Goal: Transaction & Acquisition: Purchase product/service

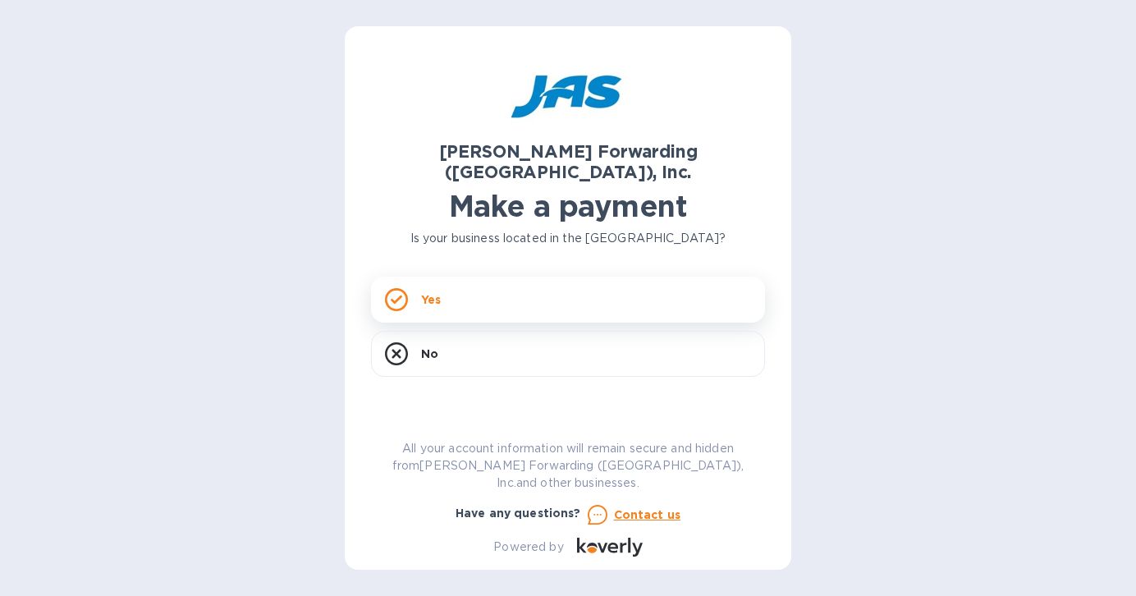
click at [500, 277] on div "Yes" at bounding box center [568, 300] width 394 height 46
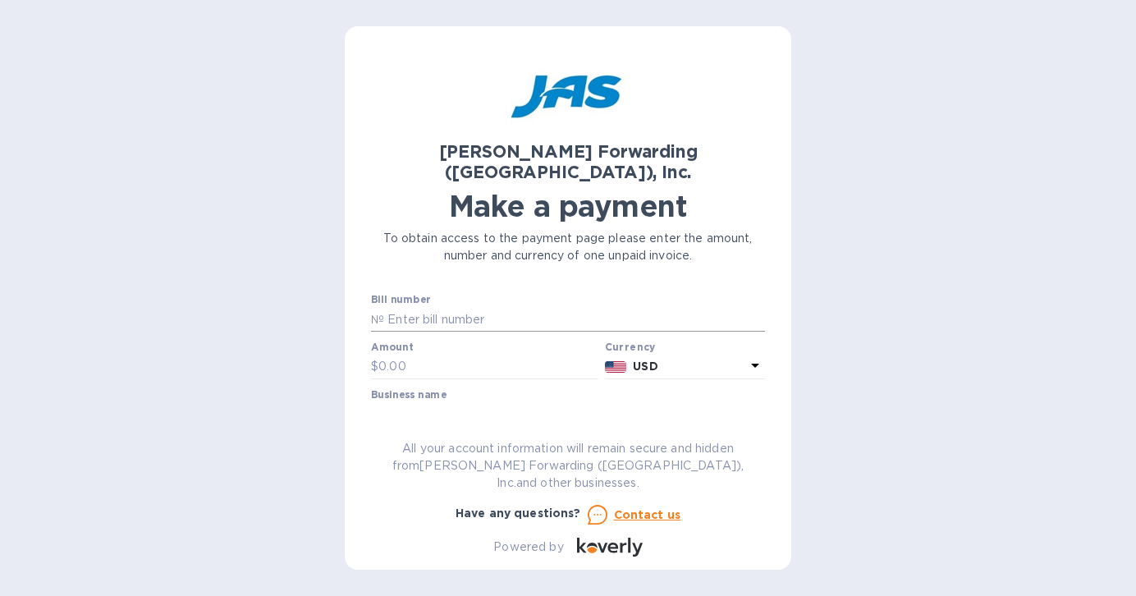
click at [452, 307] on input "text" at bounding box center [574, 319] width 381 height 25
type input "503346190"
click at [402, 355] on input "text" at bounding box center [488, 367] width 220 height 25
type input "4,532.19"
click at [507, 402] on input "text" at bounding box center [568, 414] width 394 height 25
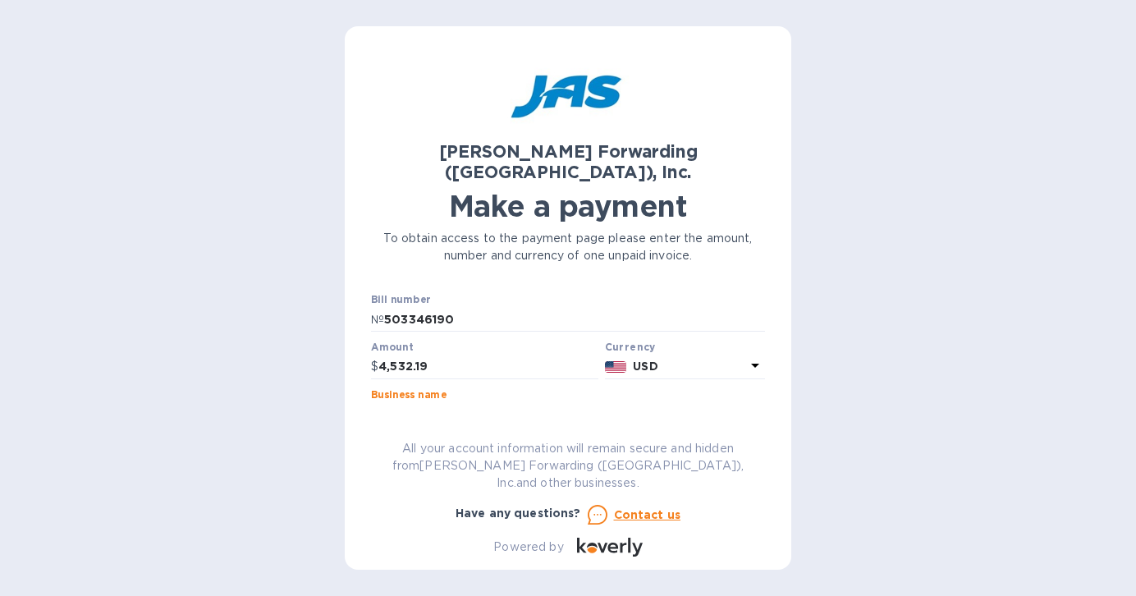
click at [427, 402] on input "ROLLINGTHUNDERGROUP" at bounding box center [568, 414] width 394 height 25
click at [490, 402] on input "ROLLING THUNDERGROUP" at bounding box center [568, 414] width 394 height 25
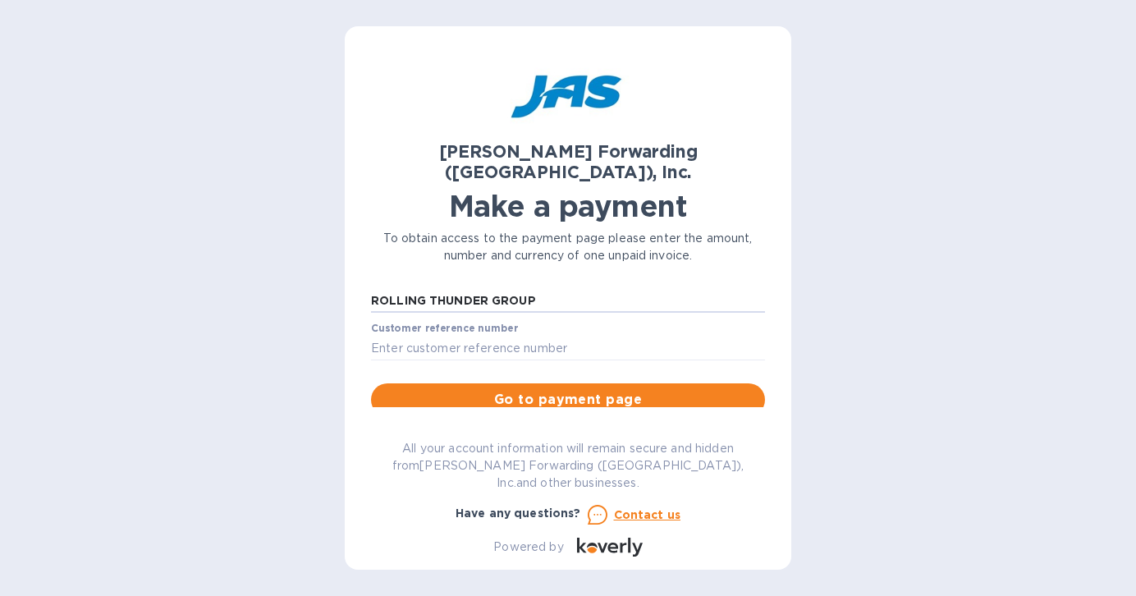
scroll to position [115, 0]
type input "ROLLING THUNDER GROUP"
click at [551, 388] on span "Go to payment page" at bounding box center [568, 398] width 368 height 20
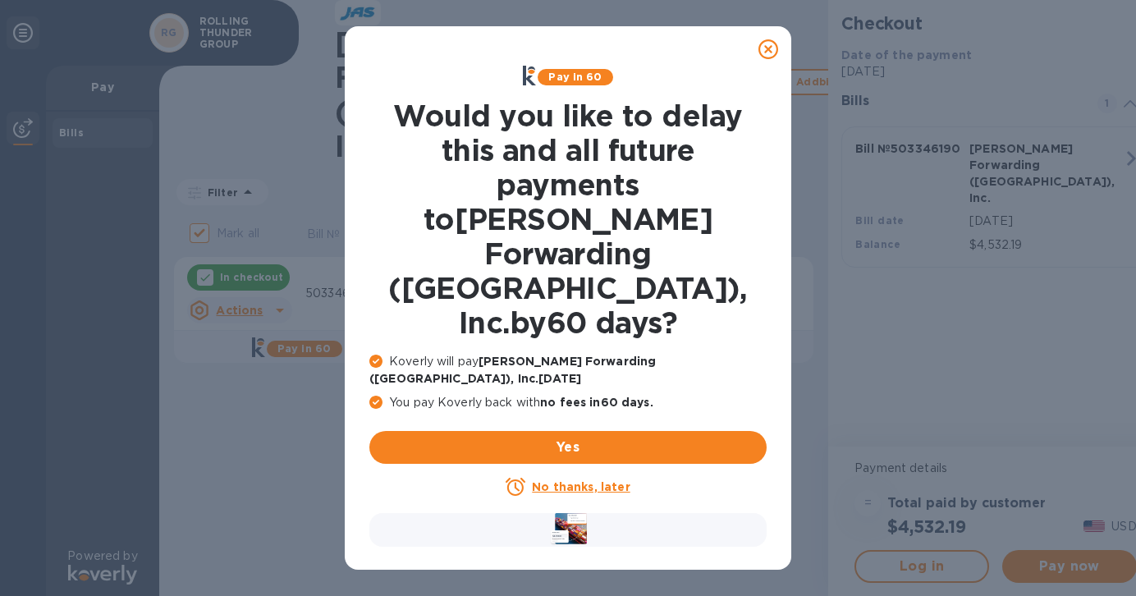
click at [552, 477] on div "No thanks, later" at bounding box center [567, 487] width 397 height 20
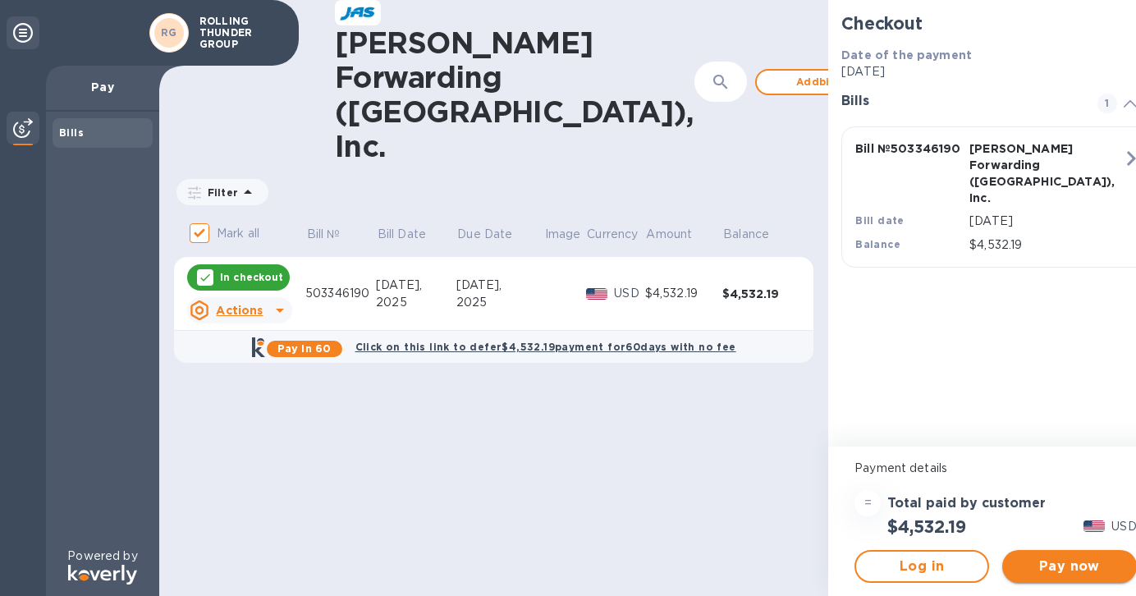
click at [1081, 566] on span "Pay now" at bounding box center [1070, 567] width 108 height 20
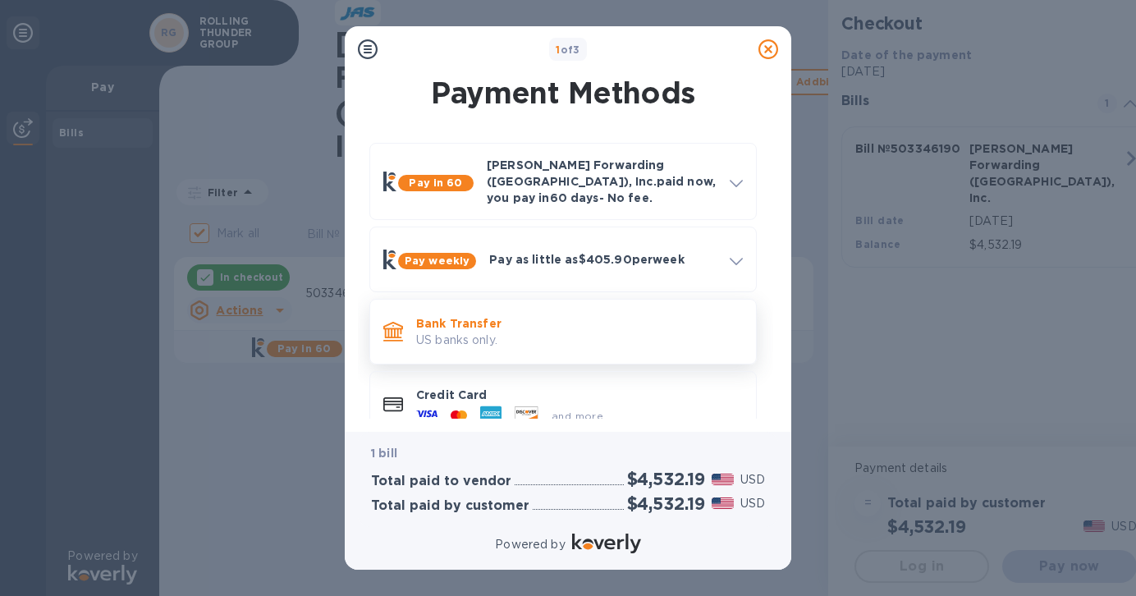
scroll to position [19, 0]
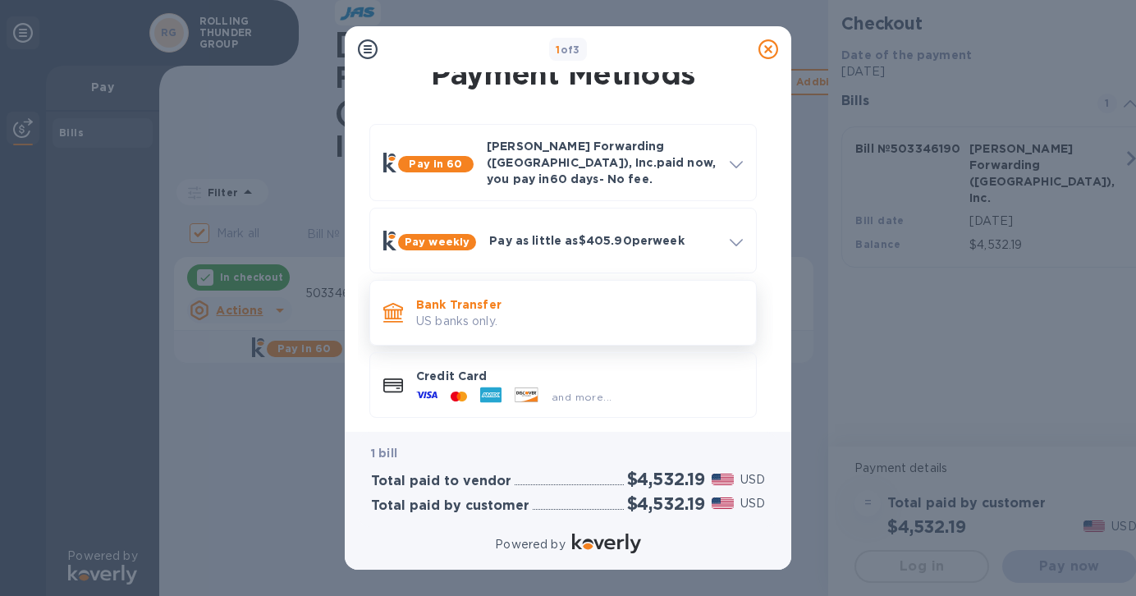
click at [604, 313] on p "US banks only." at bounding box center [579, 321] width 327 height 17
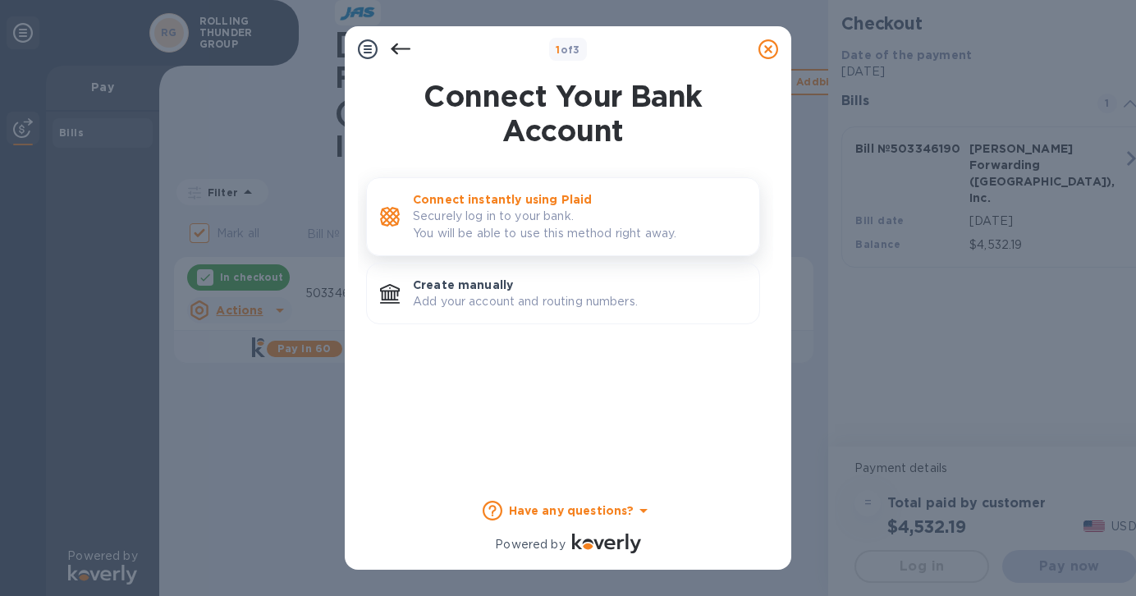
click at [585, 234] on p "Securely log in to your bank. You will be able to use this method right away." at bounding box center [579, 225] width 333 height 34
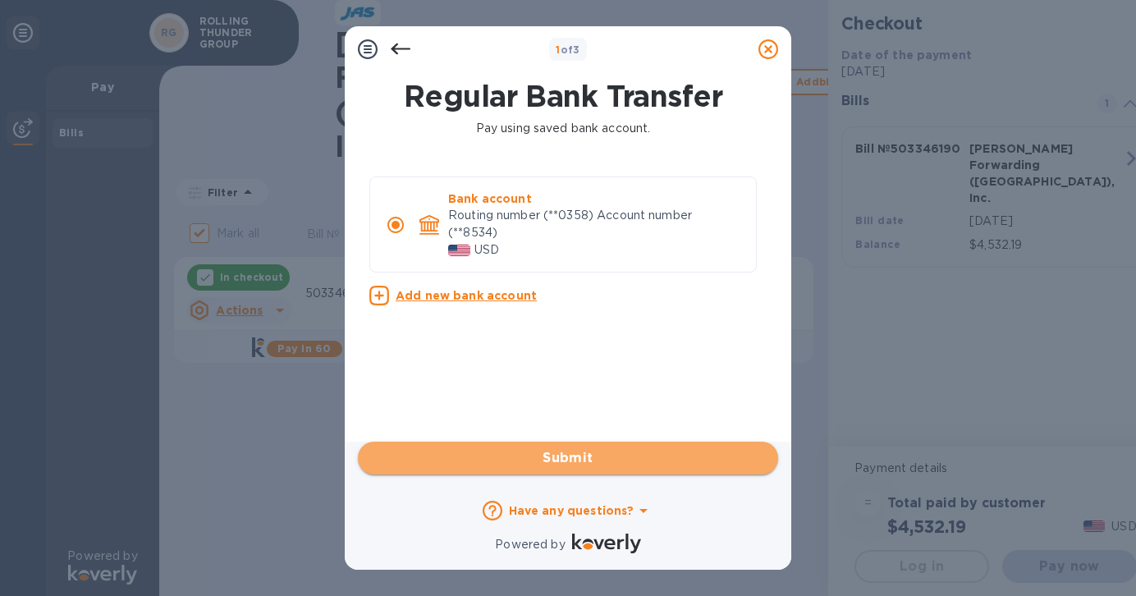
click at [588, 459] on span "Submit" at bounding box center [568, 458] width 394 height 20
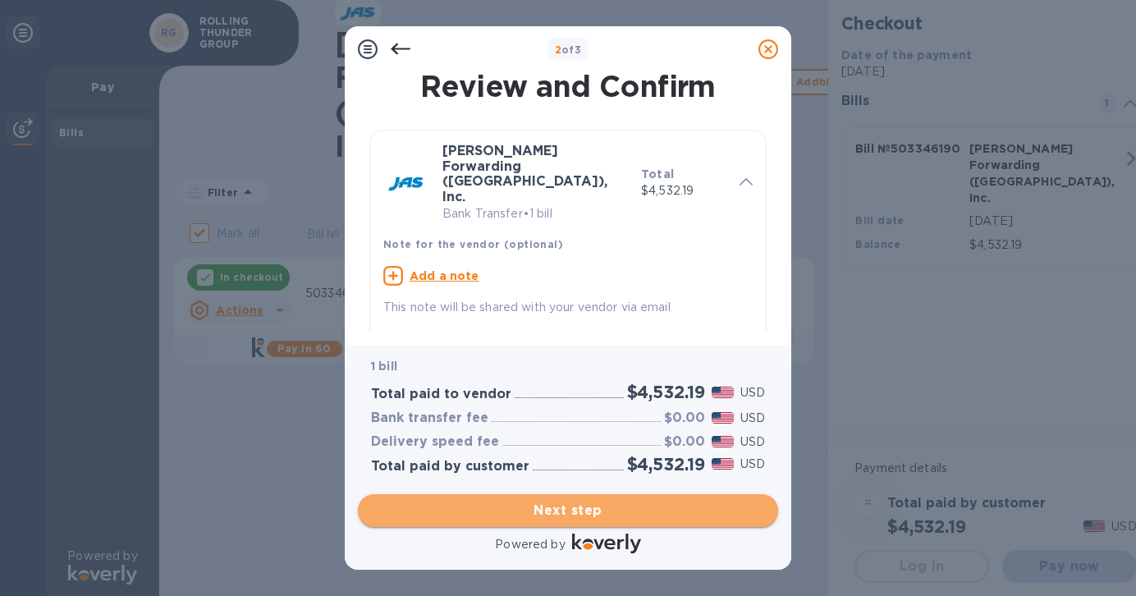
click at [580, 516] on span "Next step" at bounding box center [568, 511] width 394 height 20
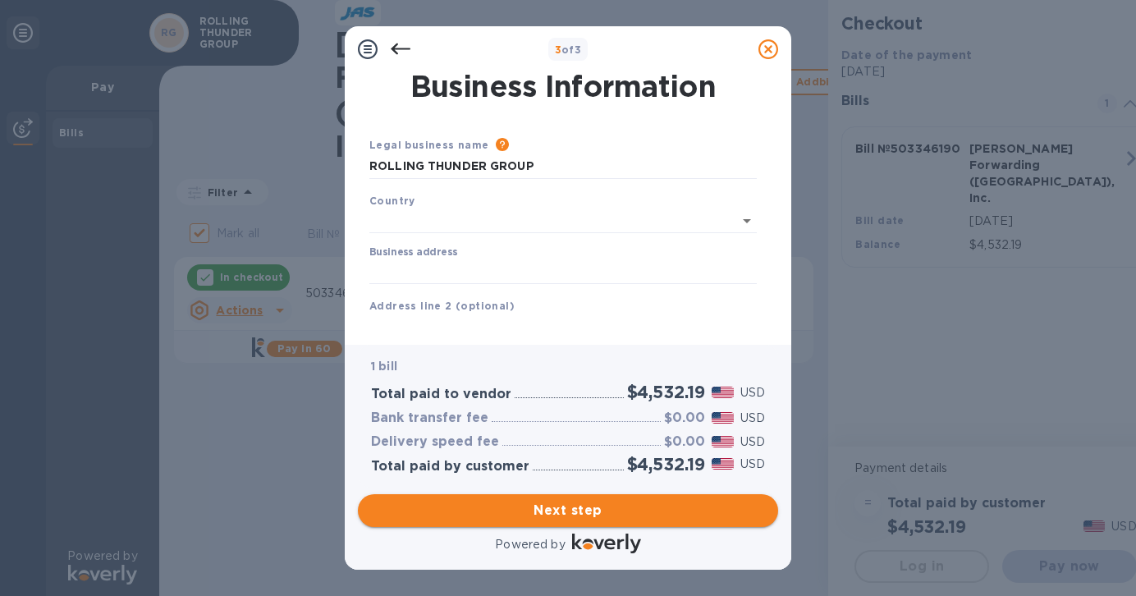
type input "[GEOGRAPHIC_DATA]"
click at [630, 250] on div "Business address" at bounding box center [562, 262] width 387 height 38
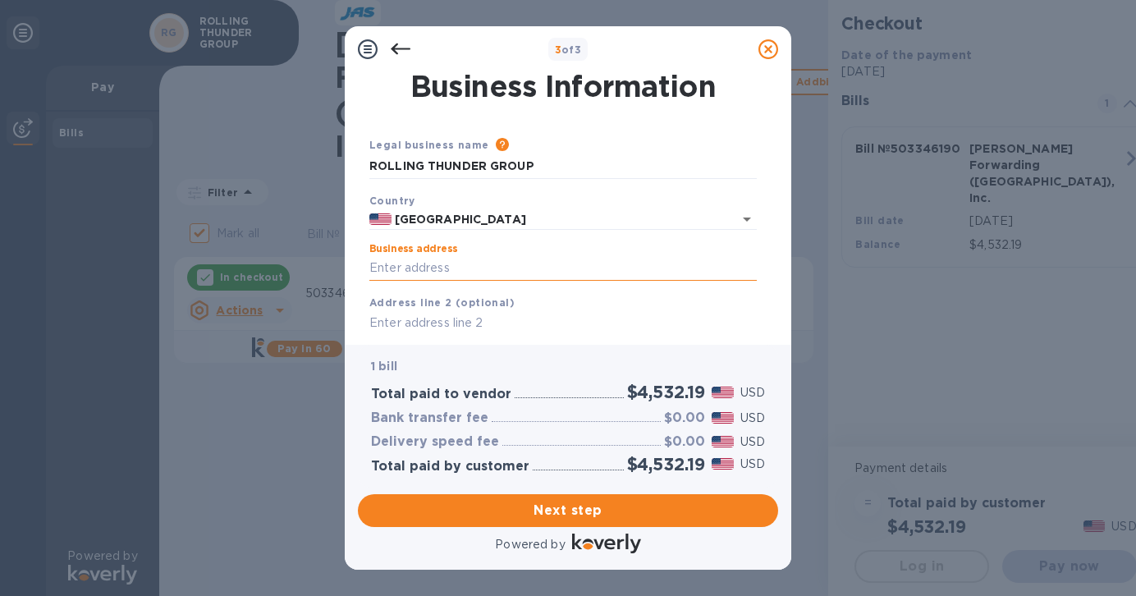
click at [615, 264] on input "Business address" at bounding box center [562, 268] width 387 height 25
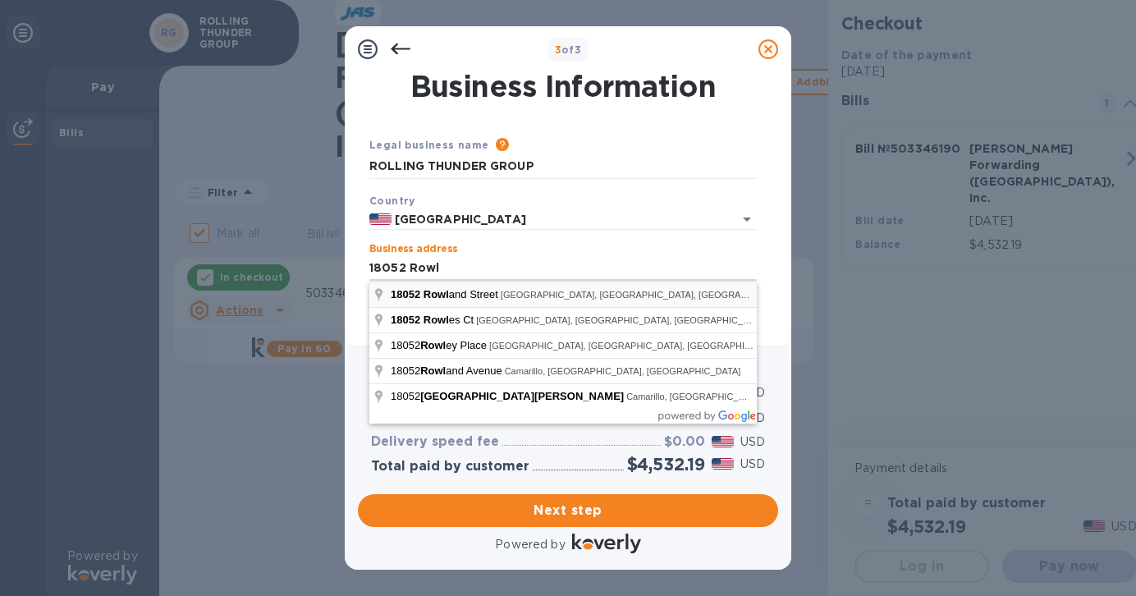
type input "[STREET_ADDRESS][PERSON_NAME]"
type input "City of Industry"
type input "CA"
type input "91748"
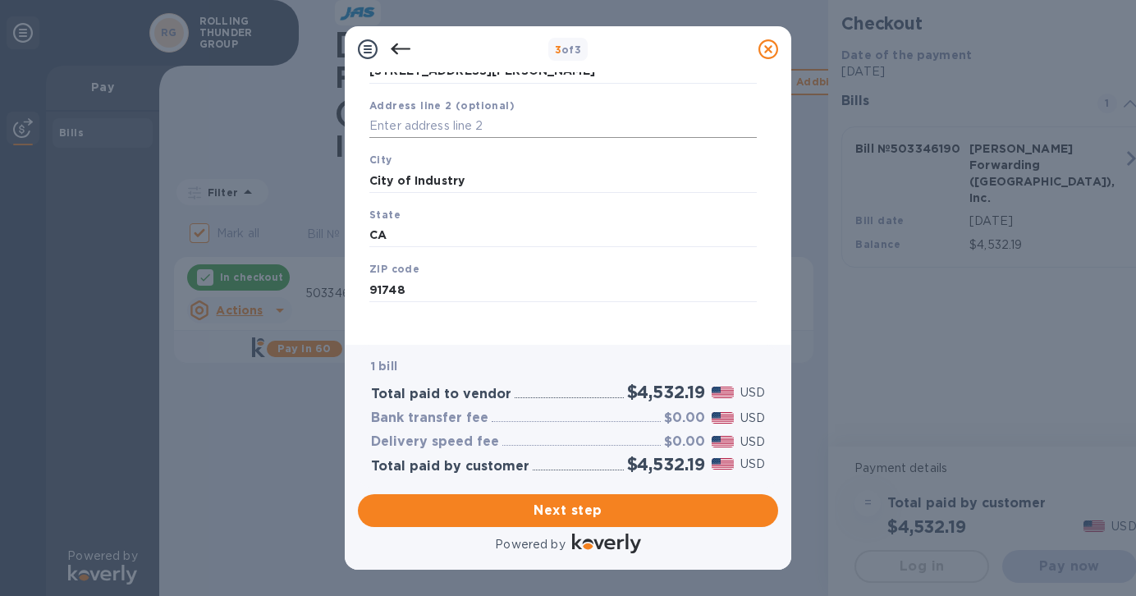
scroll to position [209, 0]
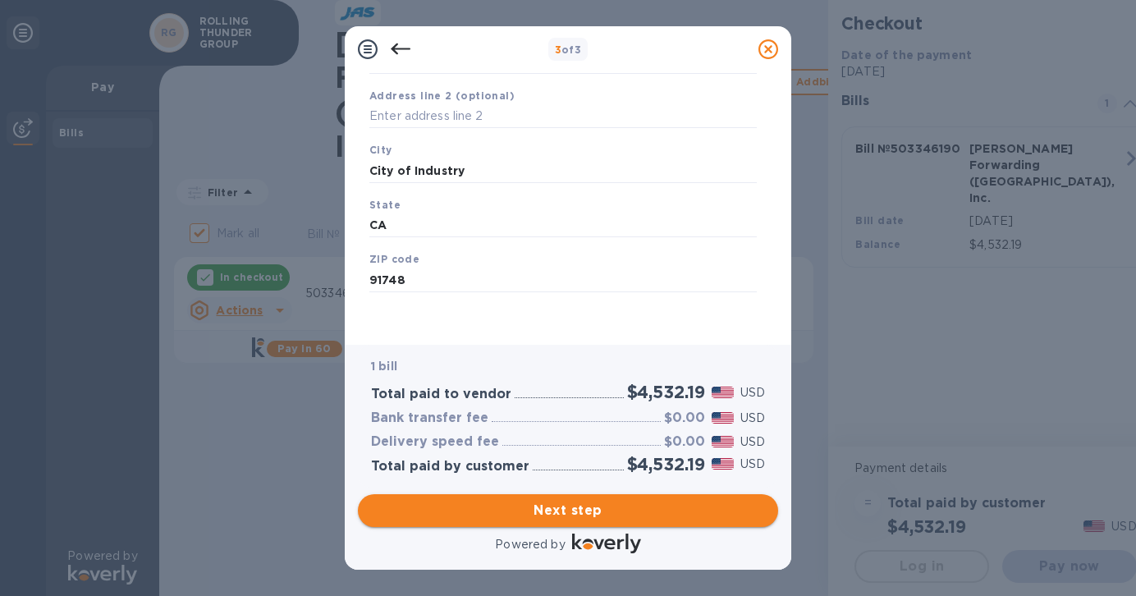
click at [607, 515] on span "Next step" at bounding box center [568, 511] width 394 height 20
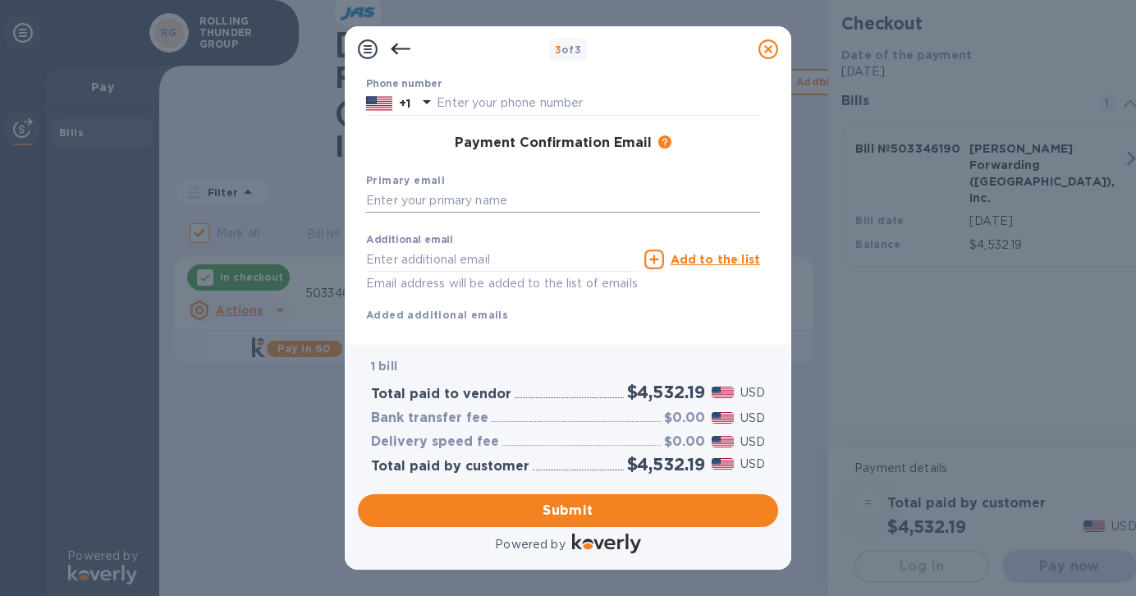
click at [629, 203] on input "text" at bounding box center [563, 201] width 394 height 25
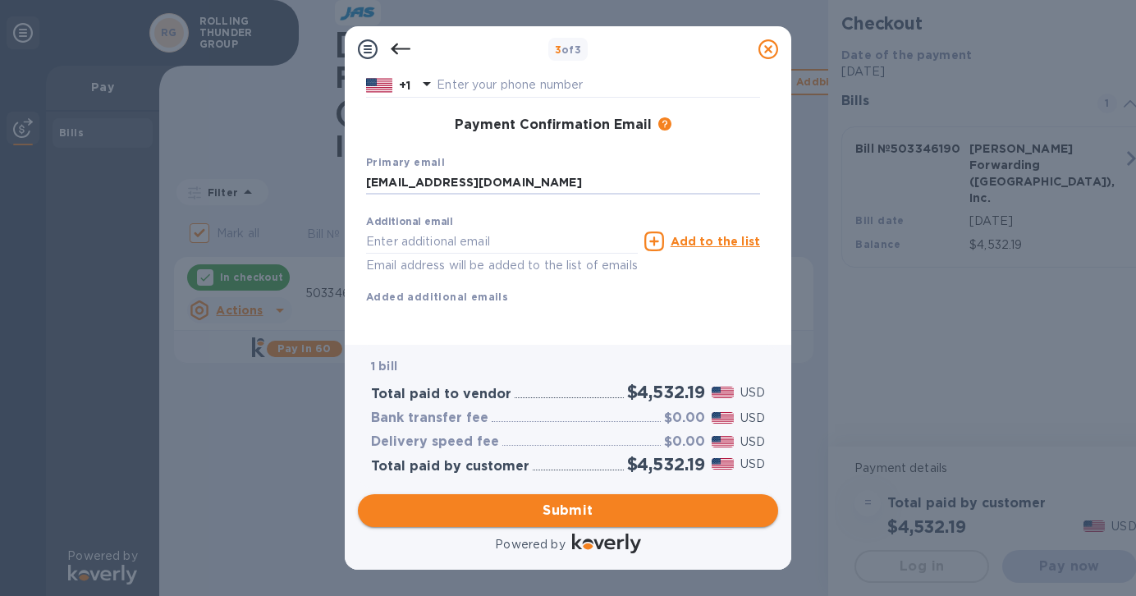
type input "[EMAIL_ADDRESS][DOMAIN_NAME]"
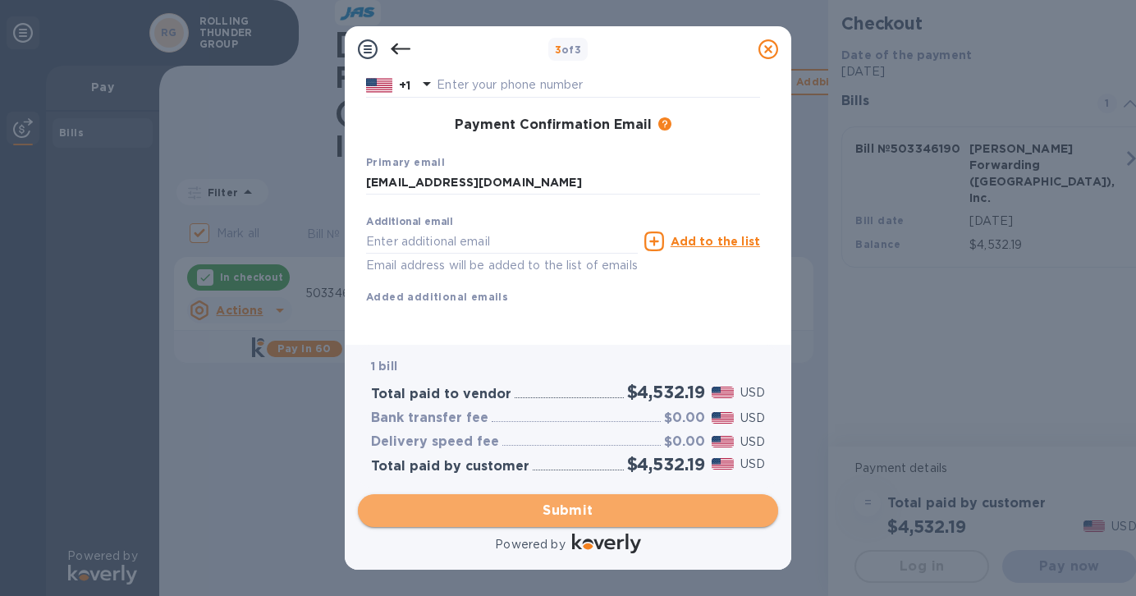
click at [537, 505] on span "Submit" at bounding box center [568, 511] width 394 height 20
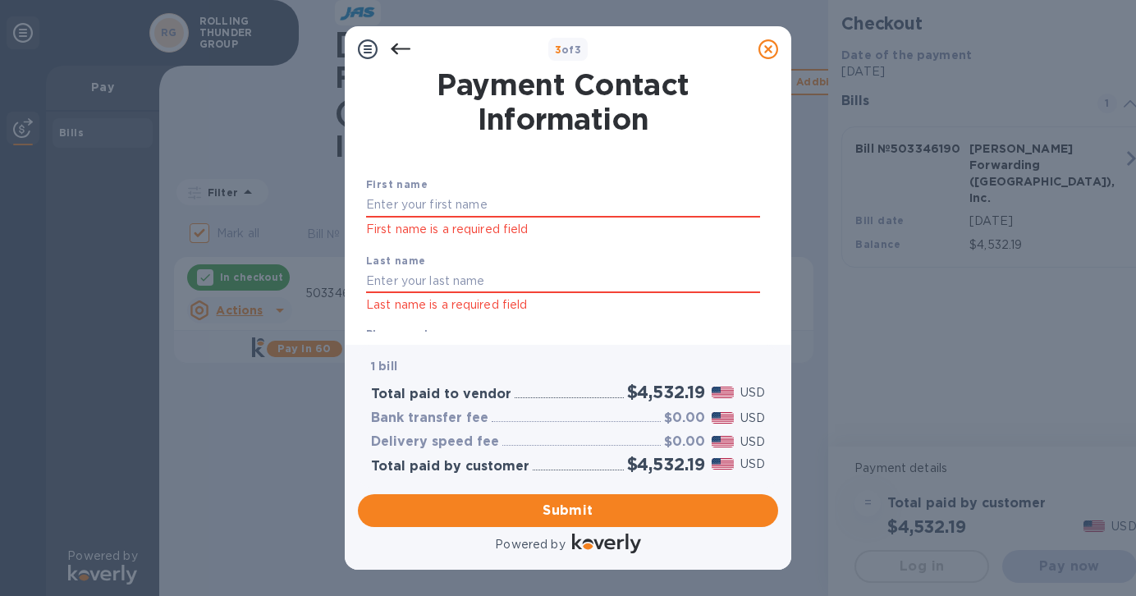
scroll to position [0, 0]
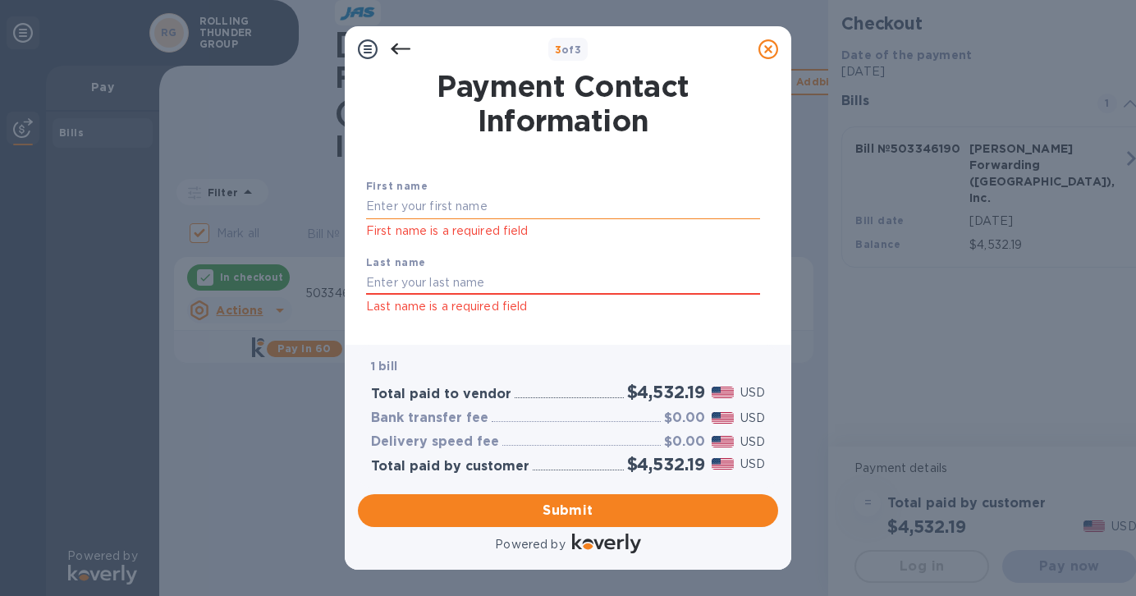
click at [470, 196] on input "text" at bounding box center [563, 207] width 394 height 25
type input "[PERSON_NAME]"
type input "Ahoubim"
type input "3109265142"
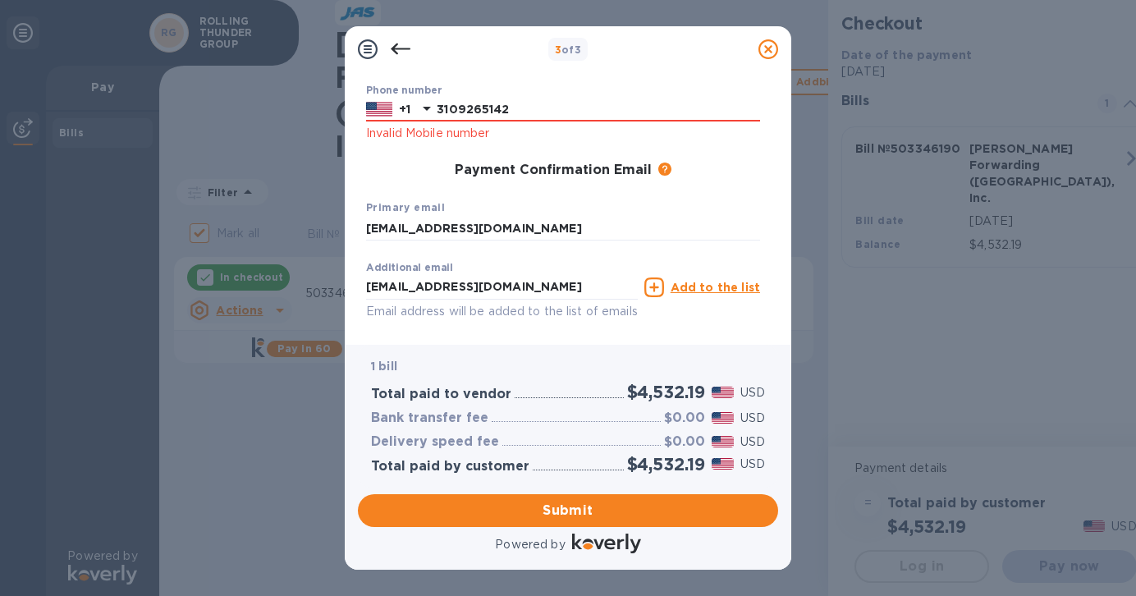
scroll to position [311, 0]
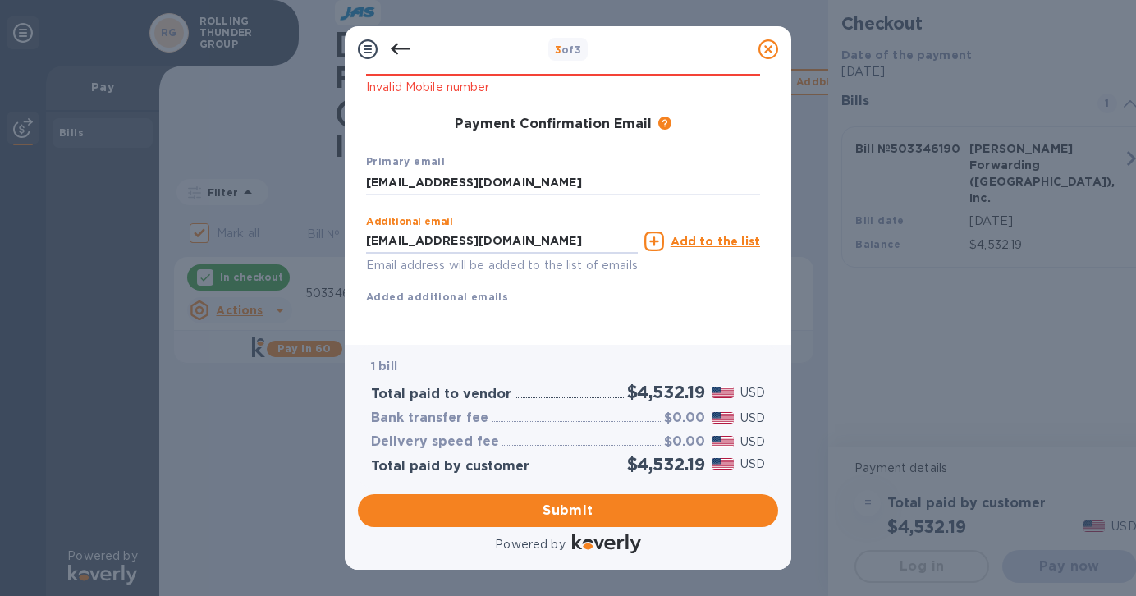
drag, startPoint x: 626, startPoint y: 227, endPoint x: 337, endPoint y: 248, distance: 288.9
click at [337, 248] on div "3 of 3 Payment Contact Information First name [PERSON_NAME] First name is a req…" at bounding box center [568, 298] width 1136 height 596
click at [337, 247] on div "3 of 3 Payment Contact Information First name [PERSON_NAME] First name is a req…" at bounding box center [568, 298] width 1136 height 596
drag, startPoint x: 583, startPoint y: 230, endPoint x: 411, endPoint y: 224, distance: 171.7
click at [411, 229] on input "[EMAIL_ADDRESS][DOMAIN_NAME]" at bounding box center [502, 241] width 272 height 25
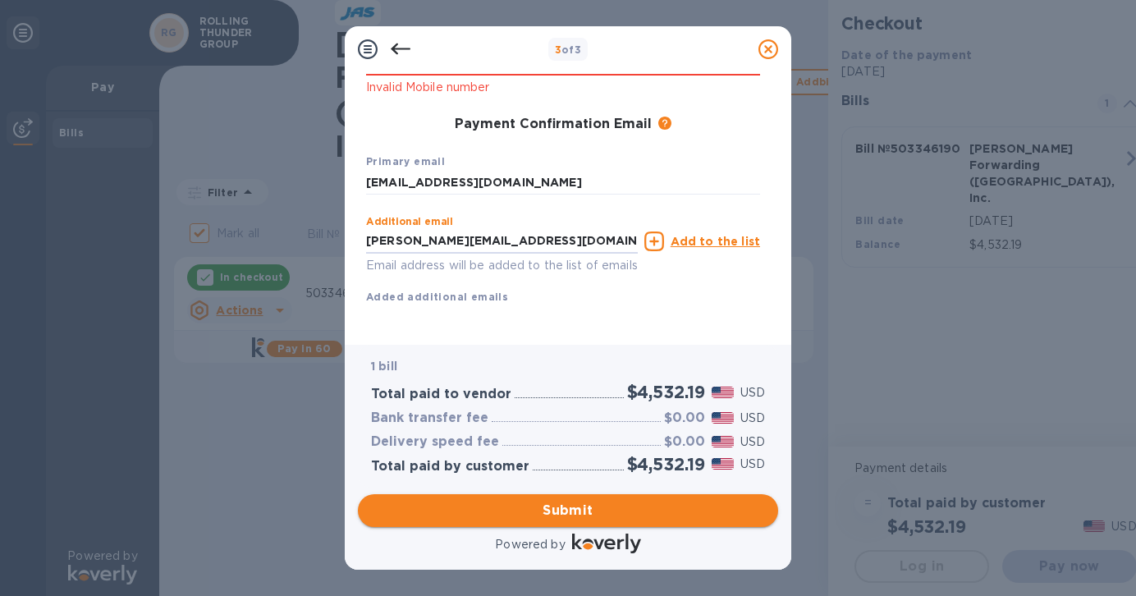
type input "[PERSON_NAME][EMAIL_ADDRESS][DOMAIN_NAME]"
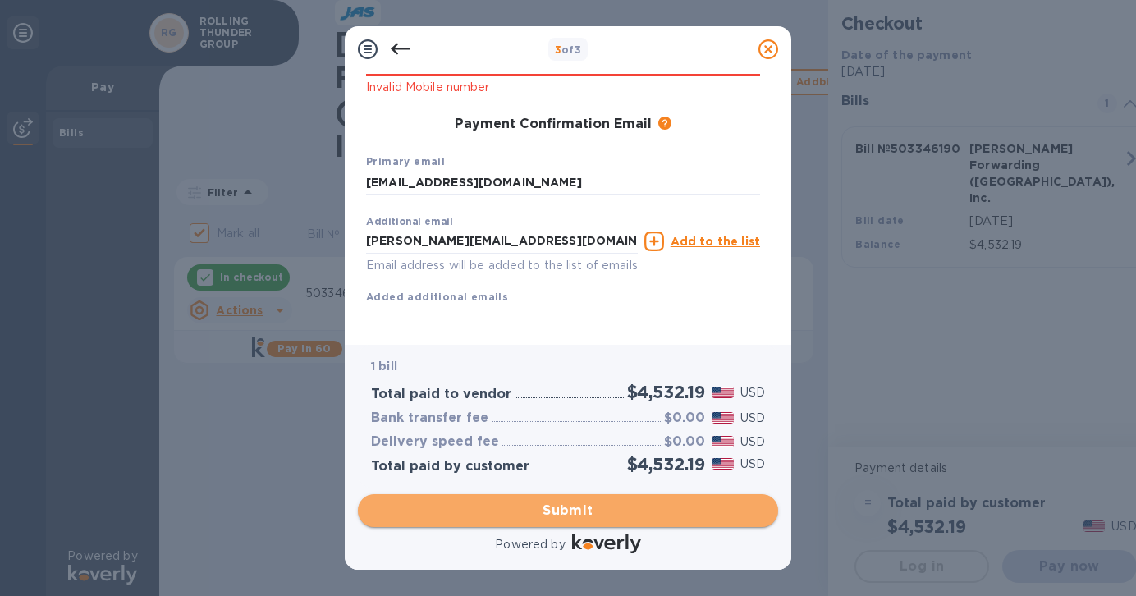
click at [594, 515] on span "Submit" at bounding box center [568, 511] width 394 height 20
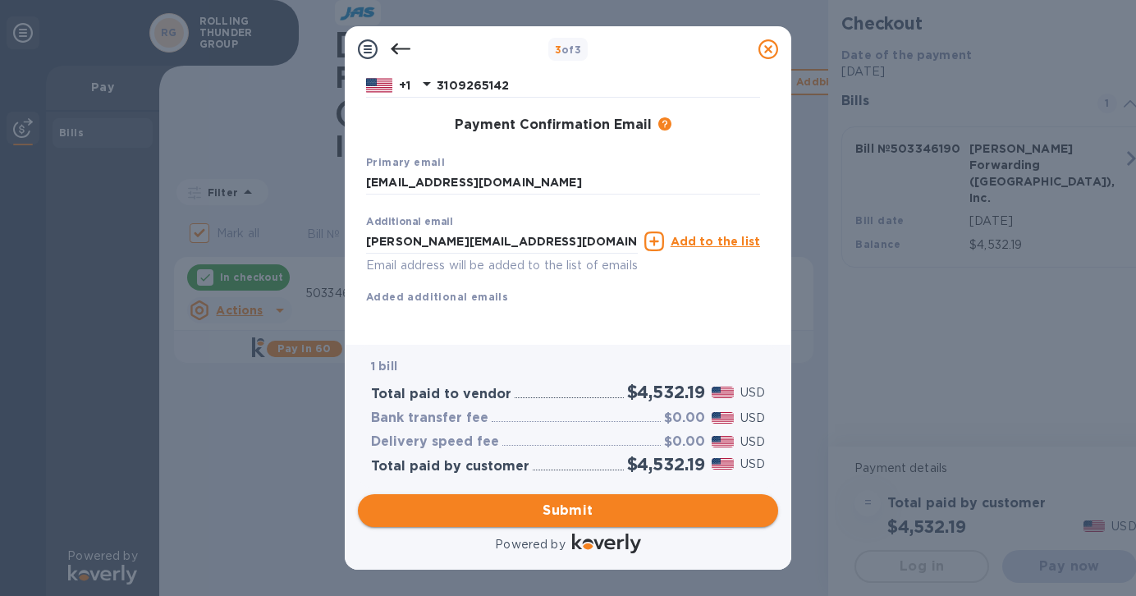
click at [449, 519] on span "Submit" at bounding box center [568, 511] width 394 height 20
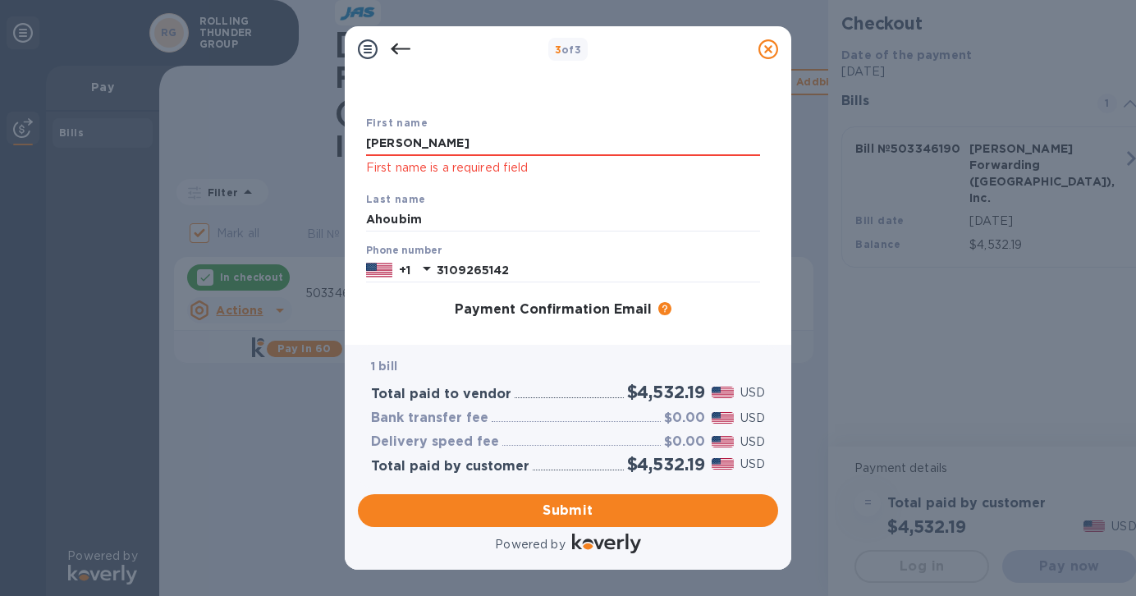
scroll to position [0, 0]
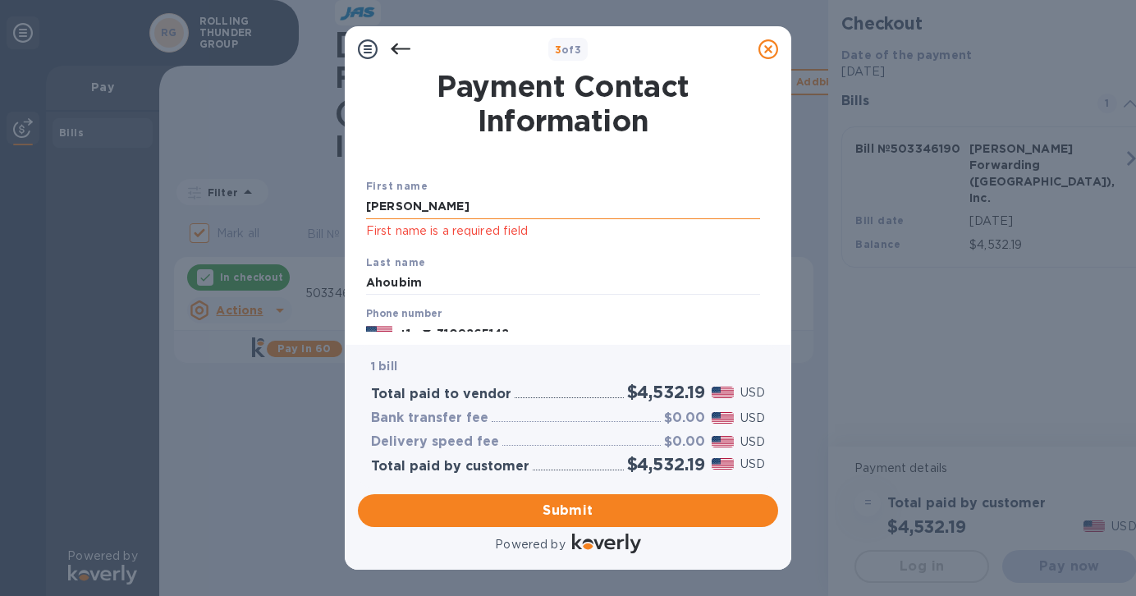
click at [568, 199] on input "[PERSON_NAME]" at bounding box center [563, 207] width 394 height 25
click at [553, 211] on input "[PERSON_NAME]" at bounding box center [563, 207] width 394 height 25
type input "[PERSON_NAME]"
click at [640, 285] on input "Ahoubim" at bounding box center [563, 283] width 394 height 25
drag, startPoint x: 640, startPoint y: 285, endPoint x: 243, endPoint y: 282, distance: 396.5
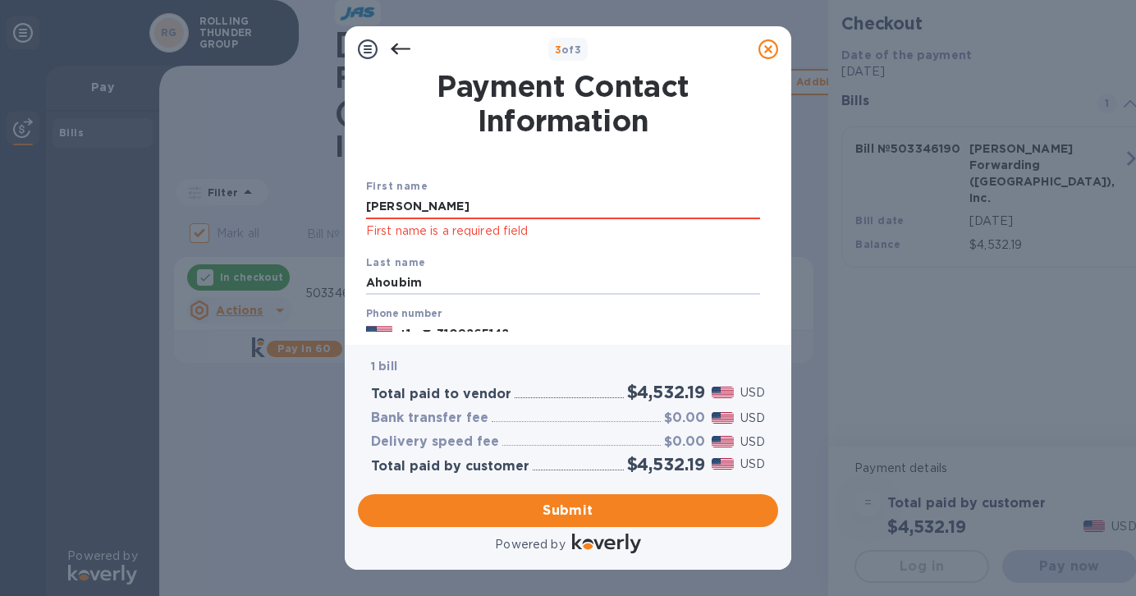
click at [243, 282] on div "3 of 3 Payment Contact Information First name [PERSON_NAME] First name is a req…" at bounding box center [568, 298] width 1136 height 596
type input "Ahoubim"
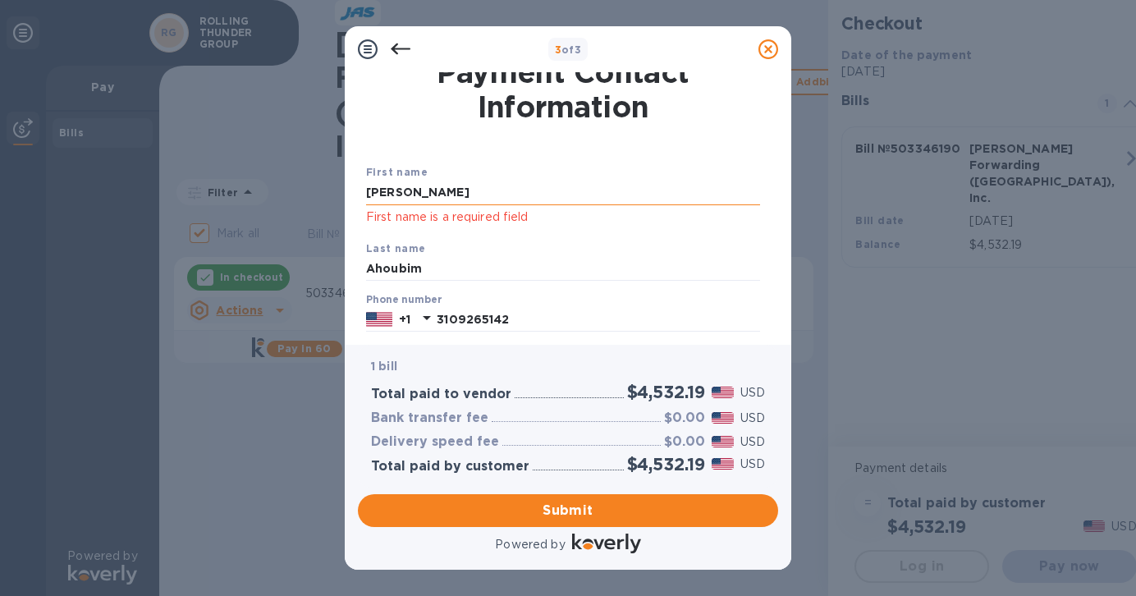
click at [491, 187] on input "[PERSON_NAME]" at bounding box center [563, 193] width 394 height 25
type input "[PERSON_NAME]"
click at [598, 279] on input "Ahoubim" at bounding box center [563, 269] width 394 height 25
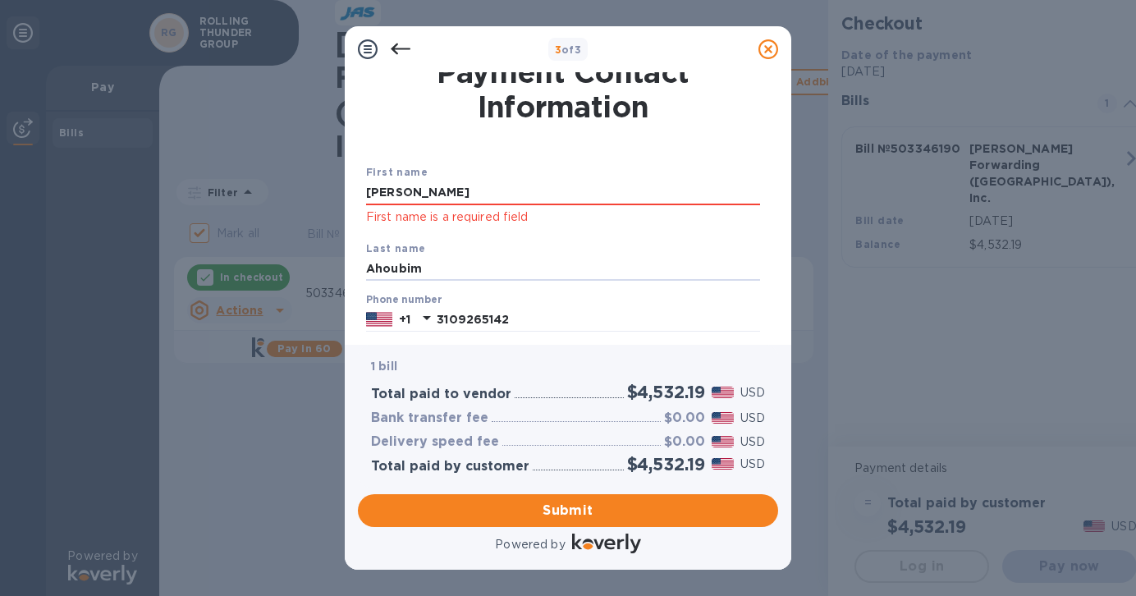
click at [690, 286] on div "Last name Ahoubim" at bounding box center [563, 260] width 407 height 55
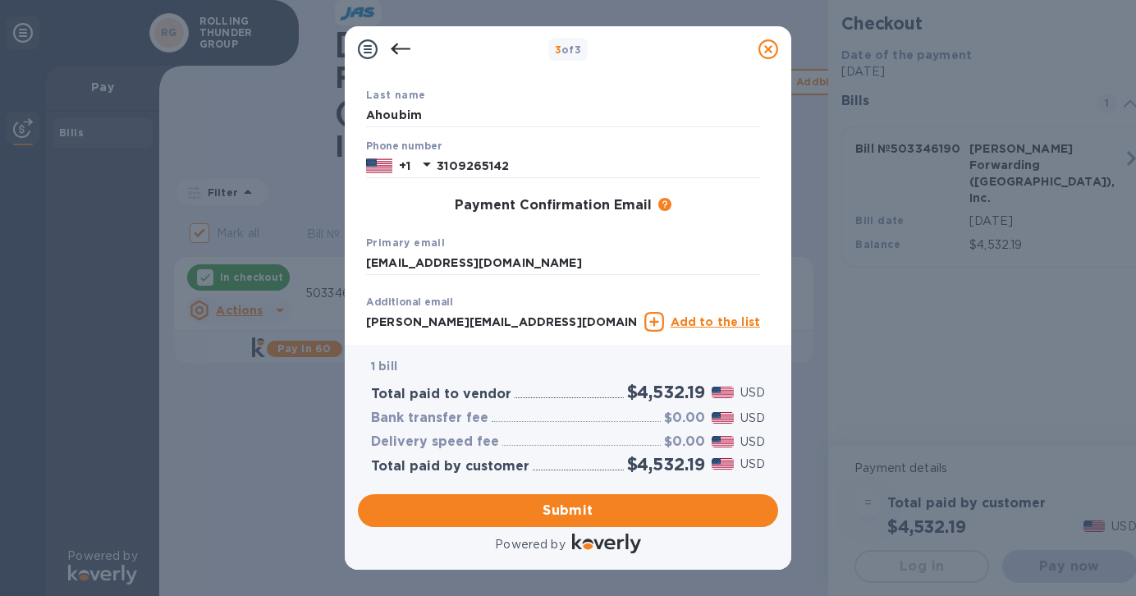
scroll to position [268, 0]
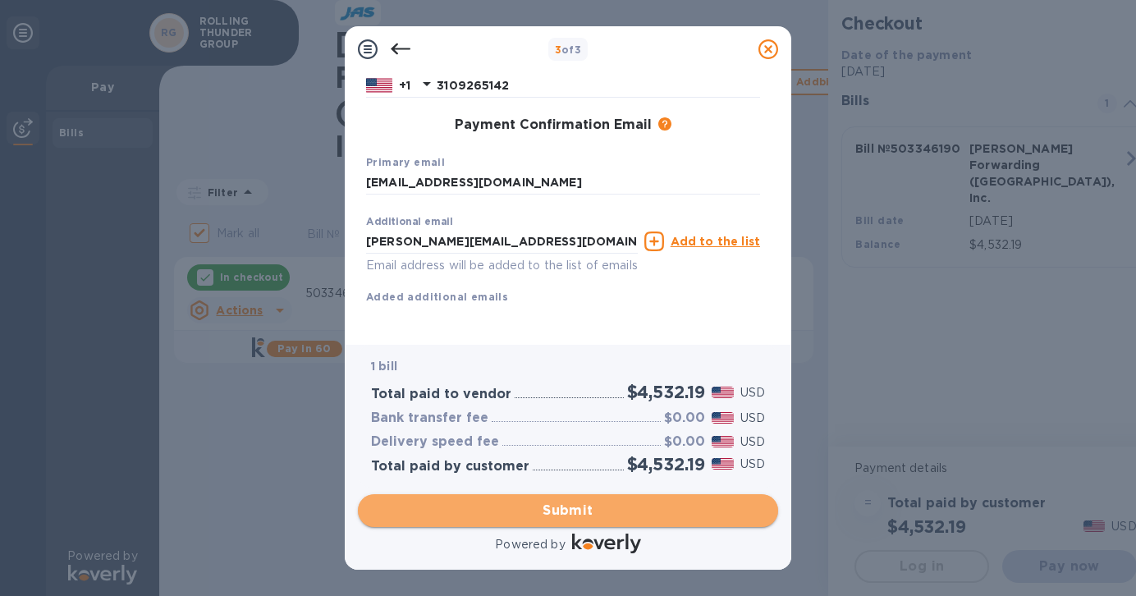
click at [576, 501] on span "Submit" at bounding box center [568, 511] width 394 height 20
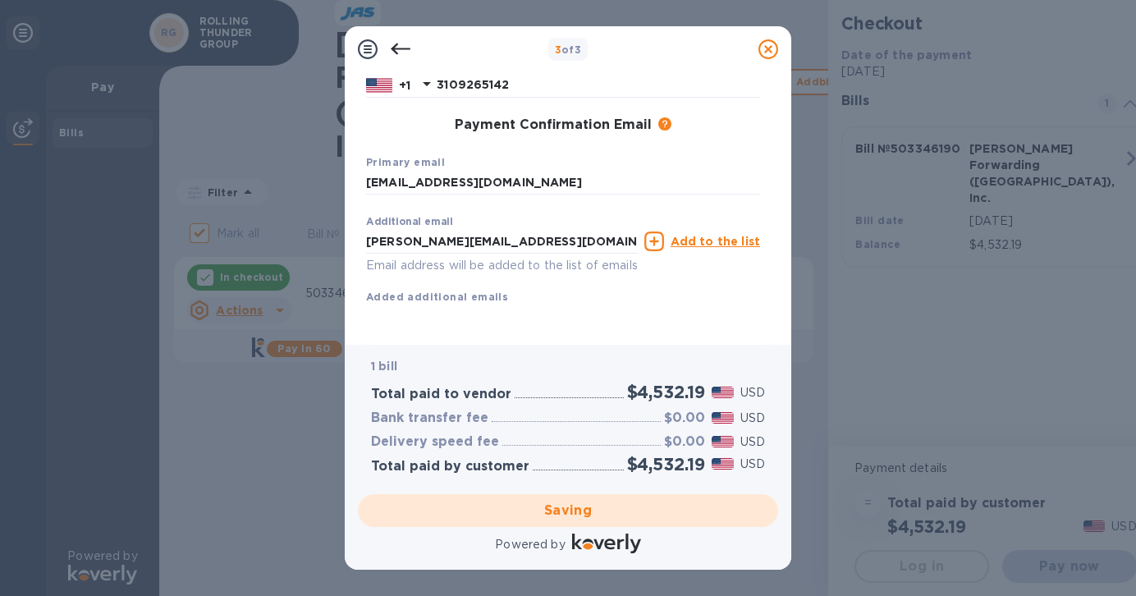
checkbox input "false"
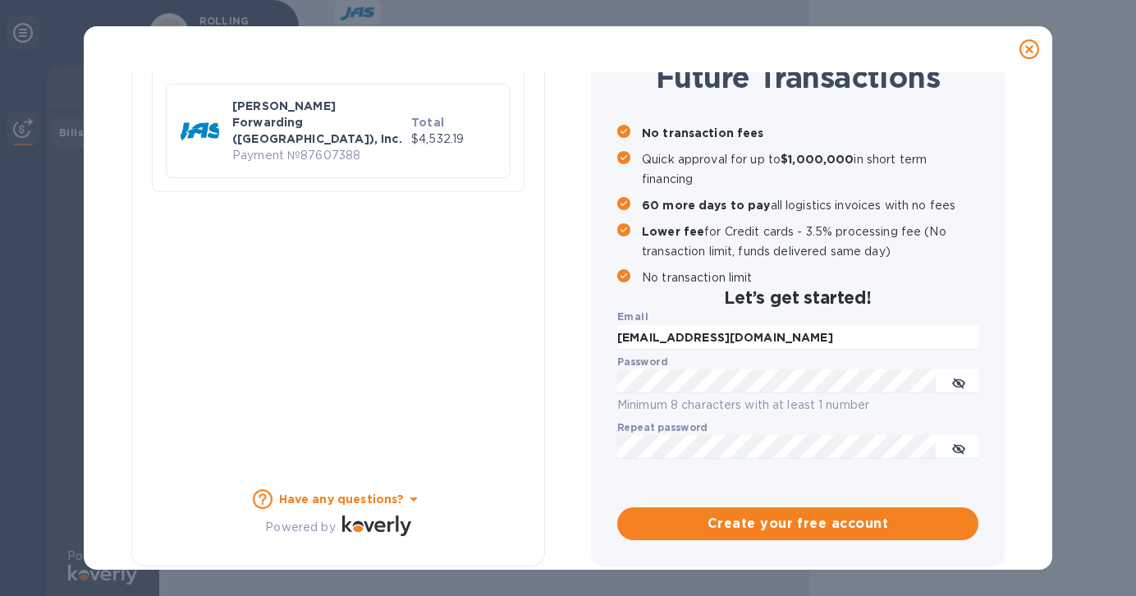
scroll to position [0, 0]
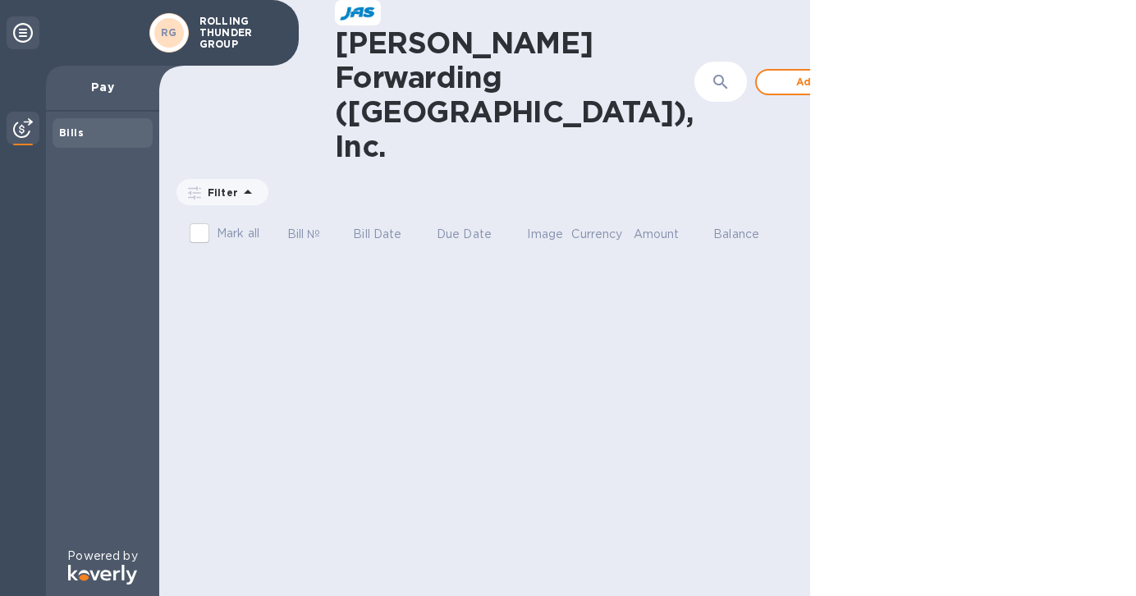
click at [110, 92] on p "Pay" at bounding box center [102, 87] width 87 height 16
click at [89, 141] on div "Bills" at bounding box center [103, 133] width 100 height 30
